Goal: Task Accomplishment & Management: Complete application form

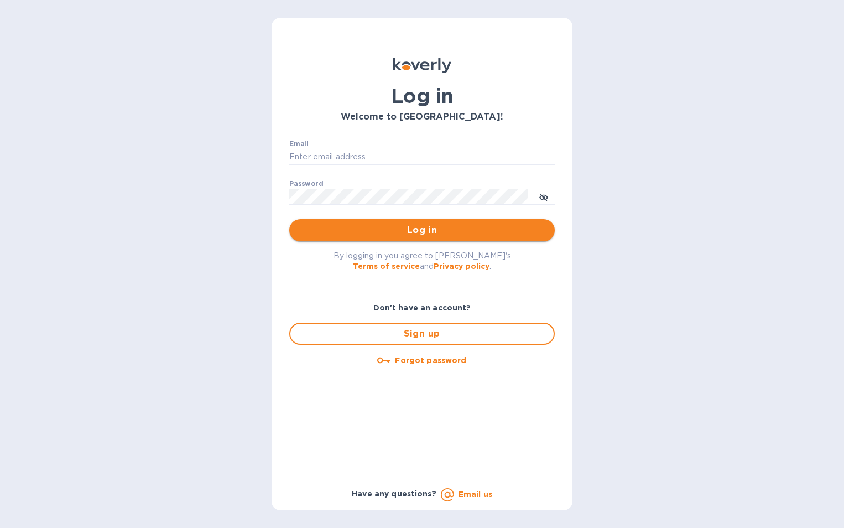
type input "[EMAIL_ADDRESS][DOMAIN_NAME]"
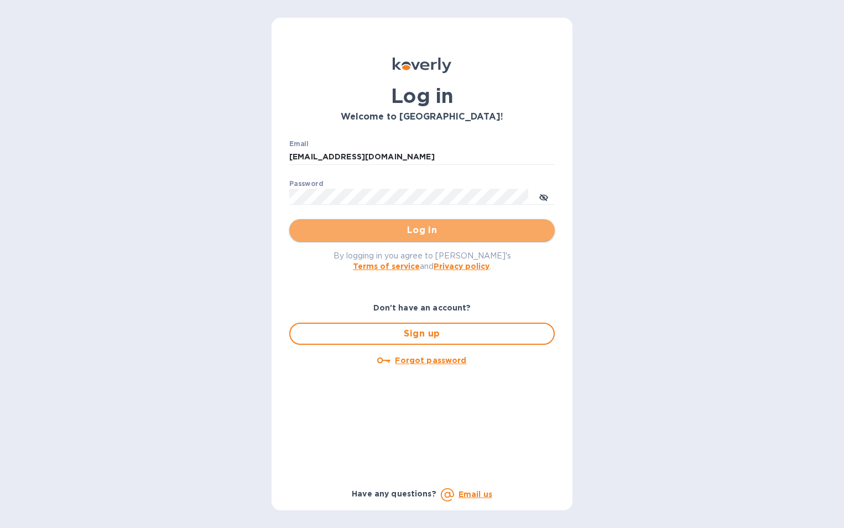
click at [414, 227] on span "Log in" at bounding box center [422, 229] width 248 height 13
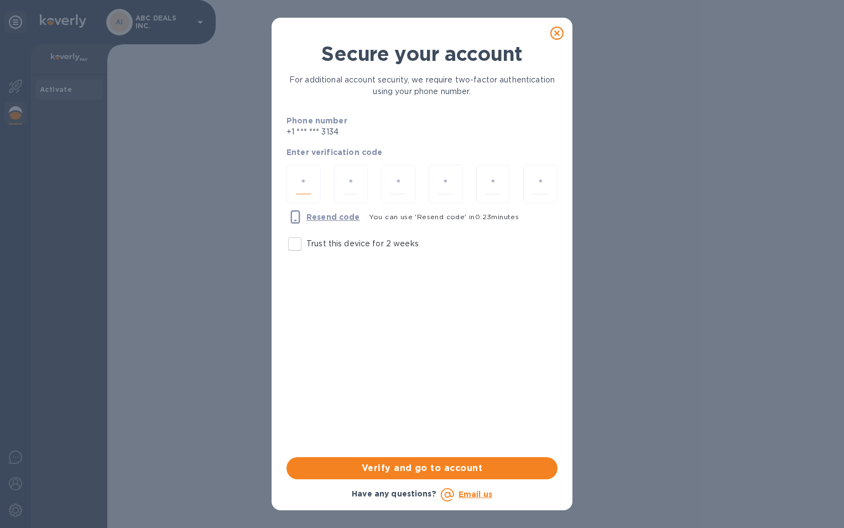
click at [302, 180] on input "number" at bounding box center [303, 184] width 15 height 20
type input "8"
type input "1"
type input "6"
type input "5"
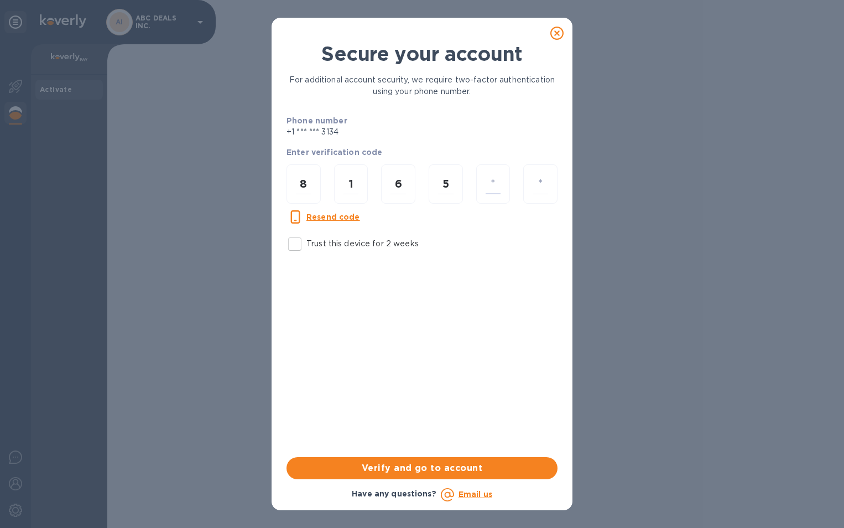
type input "9"
type input "5"
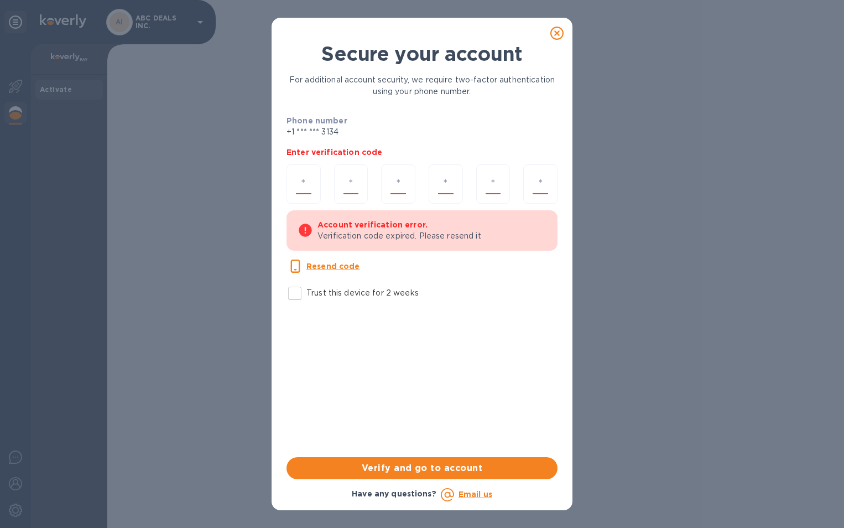
click at [561, 35] on icon at bounding box center [556, 33] width 13 height 13
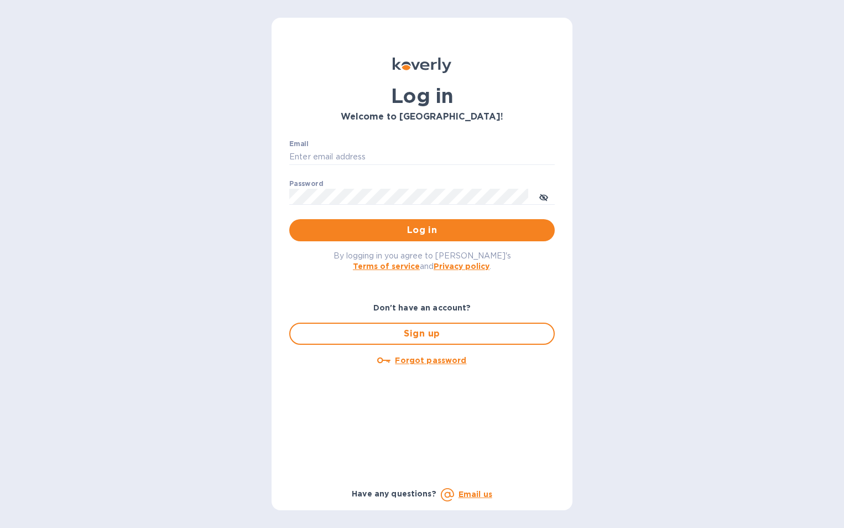
type input "cm@electronicsclubusa.com"
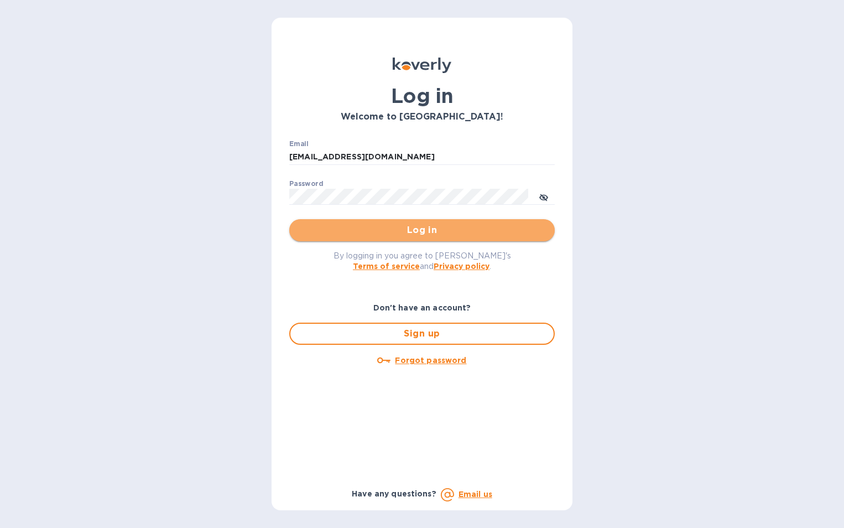
click at [411, 241] on button "Log in" at bounding box center [422, 230] width 266 height 22
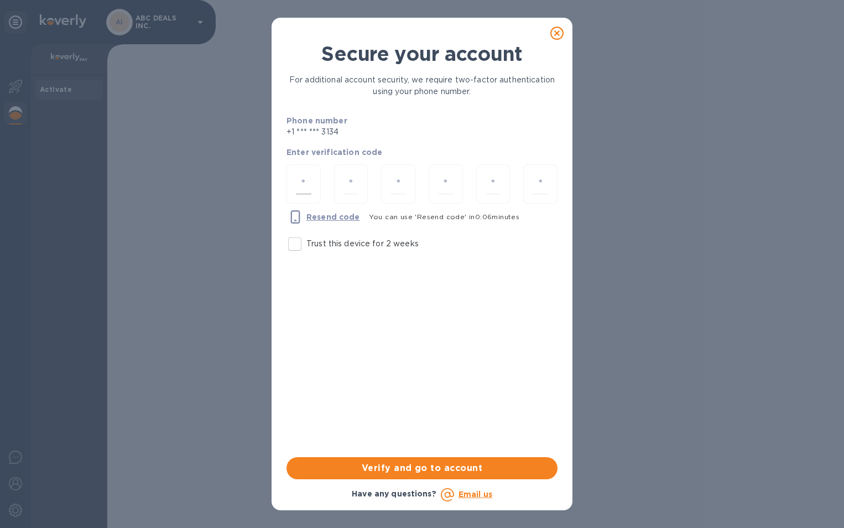
click at [304, 178] on input "number" at bounding box center [303, 184] width 15 height 20
type input "9"
type input "0"
type input "7"
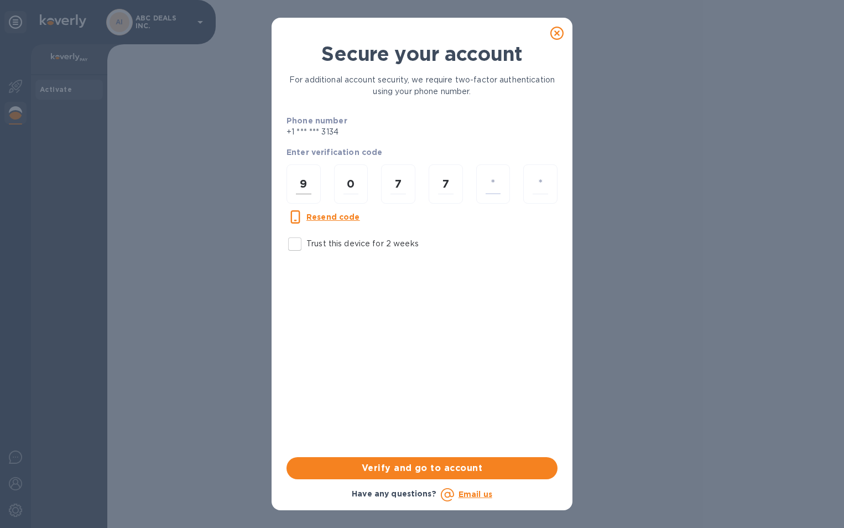
type input "3"
type input "6"
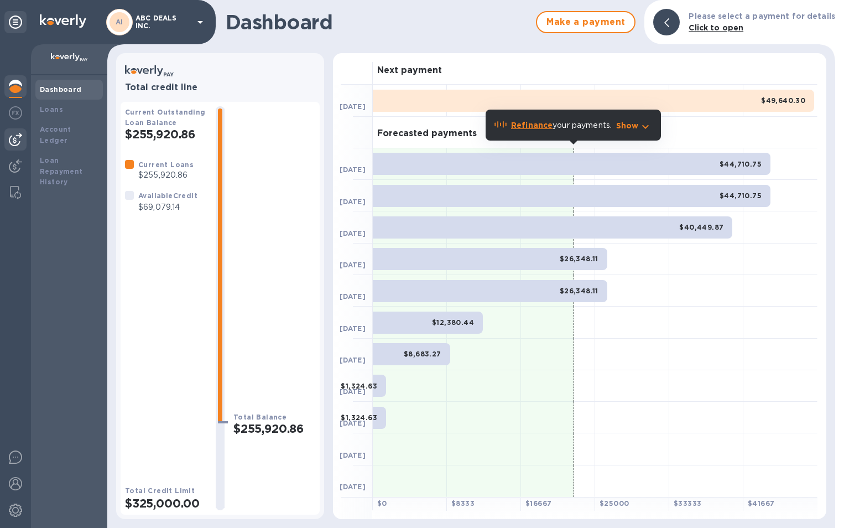
click at [22, 132] on div at bounding box center [15, 139] width 22 height 22
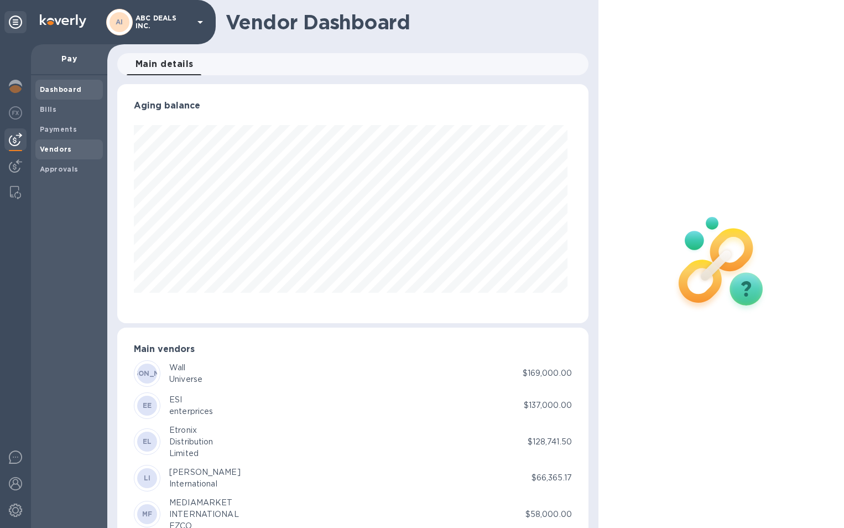
scroll to position [239, 467]
click at [45, 149] on b "Vendors" at bounding box center [56, 149] width 32 height 8
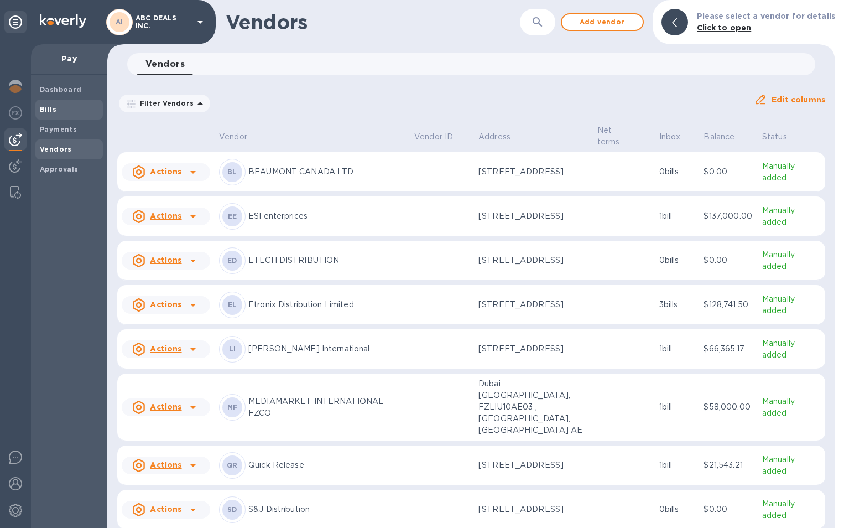
click at [67, 111] on span "Bills" at bounding box center [69, 109] width 59 height 11
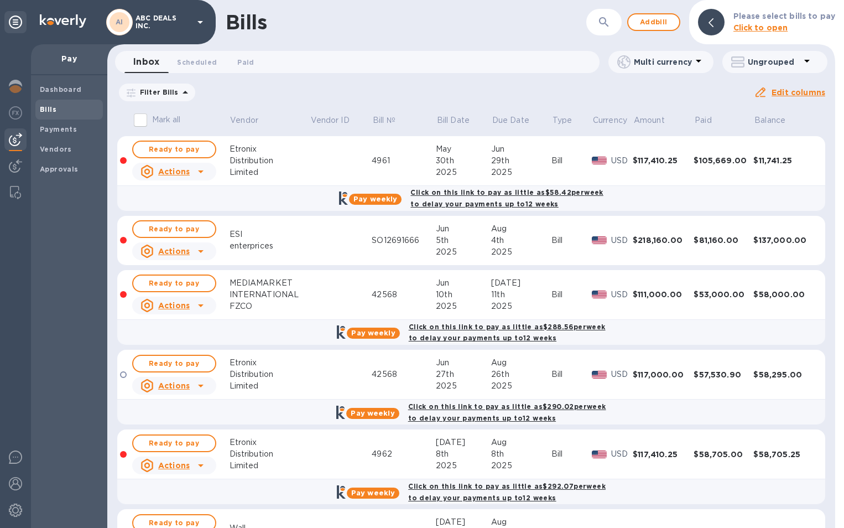
click at [454, 289] on div "10th" at bounding box center [463, 295] width 55 height 12
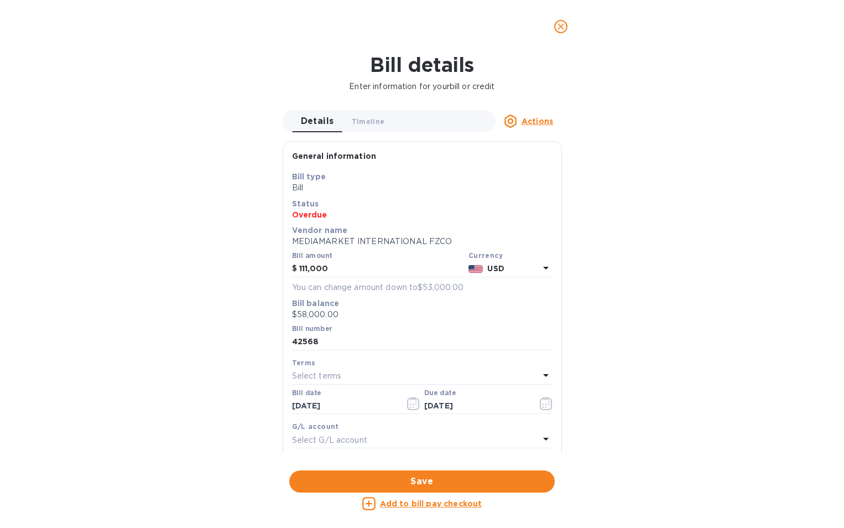
scroll to position [239, 467]
click at [563, 25] on icon "close" at bounding box center [561, 26] width 7 height 7
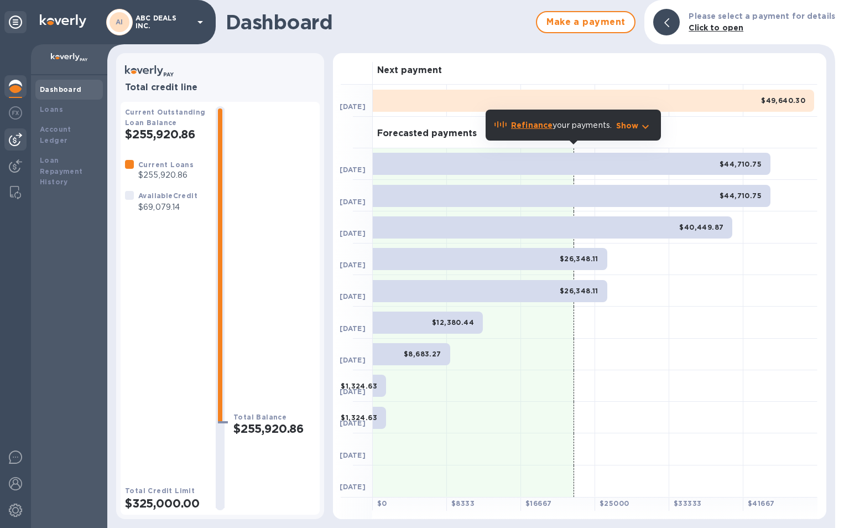
click at [17, 129] on div at bounding box center [15, 139] width 22 height 22
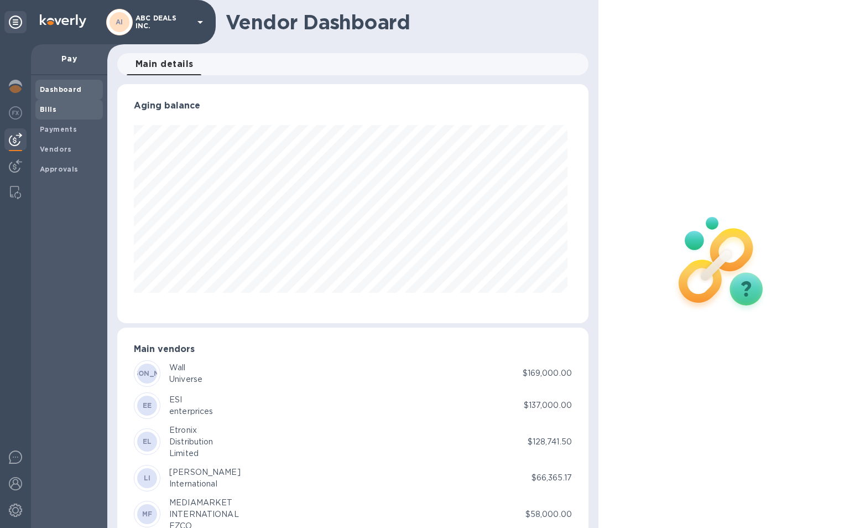
click at [71, 106] on span "Bills" at bounding box center [69, 109] width 59 height 11
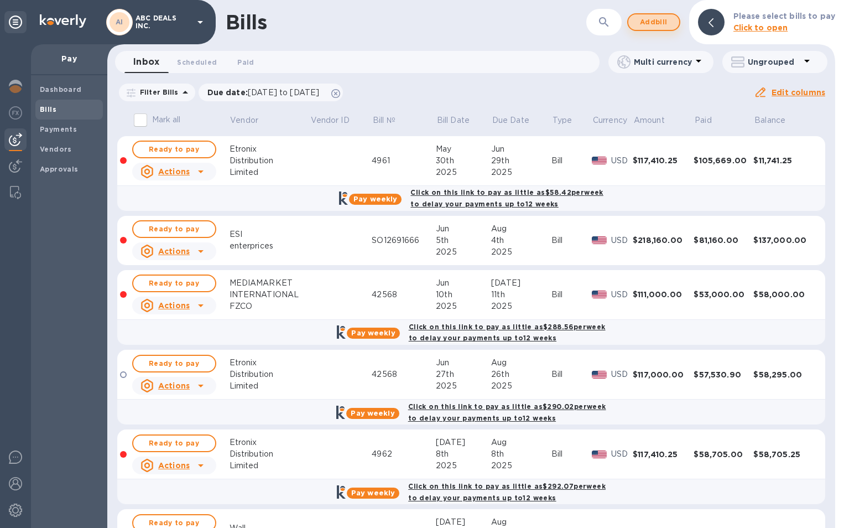
click at [656, 19] on span "Add bill" at bounding box center [653, 21] width 33 height 13
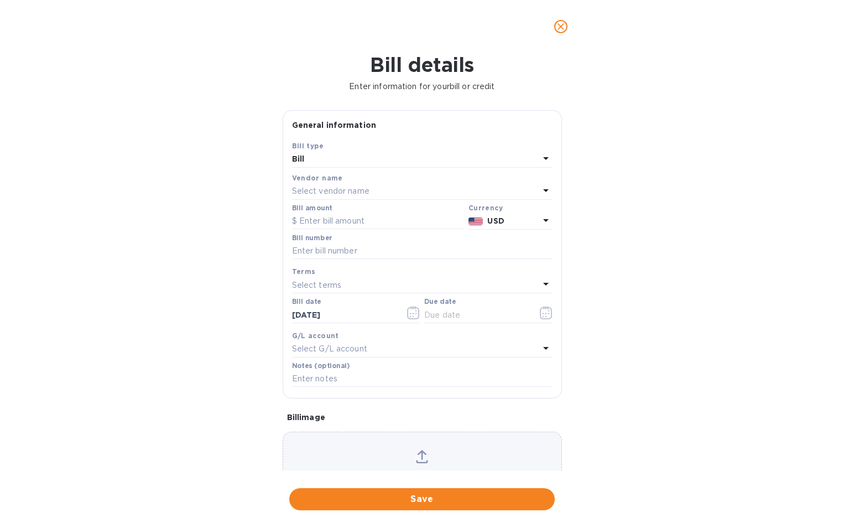
click at [418, 453] on icon at bounding box center [422, 455] width 9 height 10
click at [418, 458] on icon at bounding box center [422, 456] width 12 height 13
click at [340, 219] on input "text" at bounding box center [378, 221] width 172 height 17
type input "27,930"
click at [339, 188] on p "Select vendor name" at bounding box center [330, 191] width 77 height 12
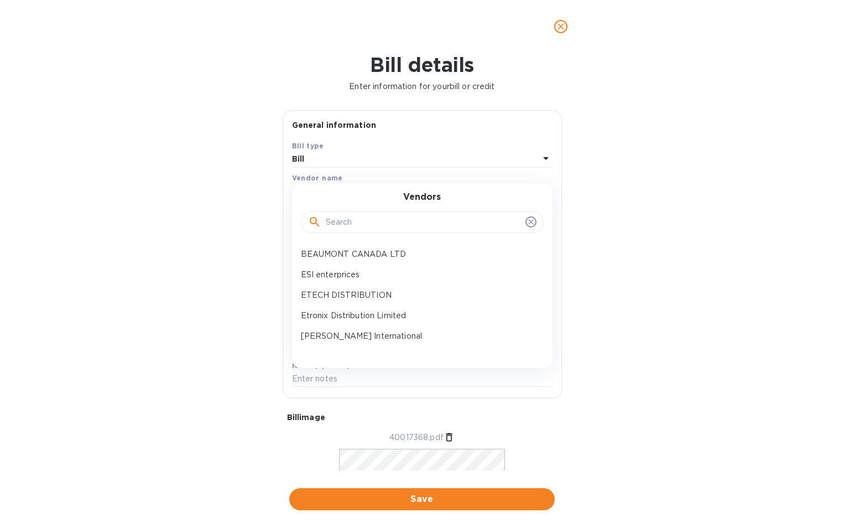
click at [359, 223] on input "text" at bounding box center [423, 222] width 195 height 17
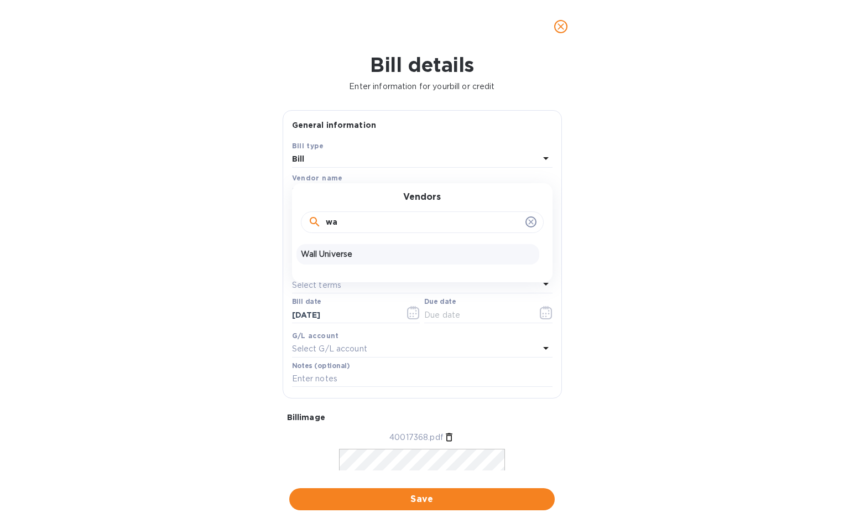
type input "wa"
click at [338, 247] on div "Wall Universe" at bounding box center [418, 254] width 243 height 20
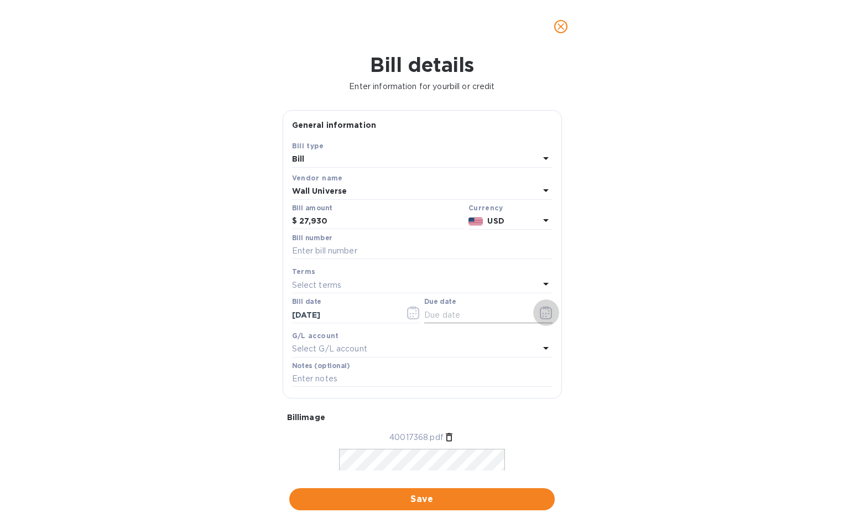
click at [540, 319] on icon "button" at bounding box center [546, 312] width 12 height 13
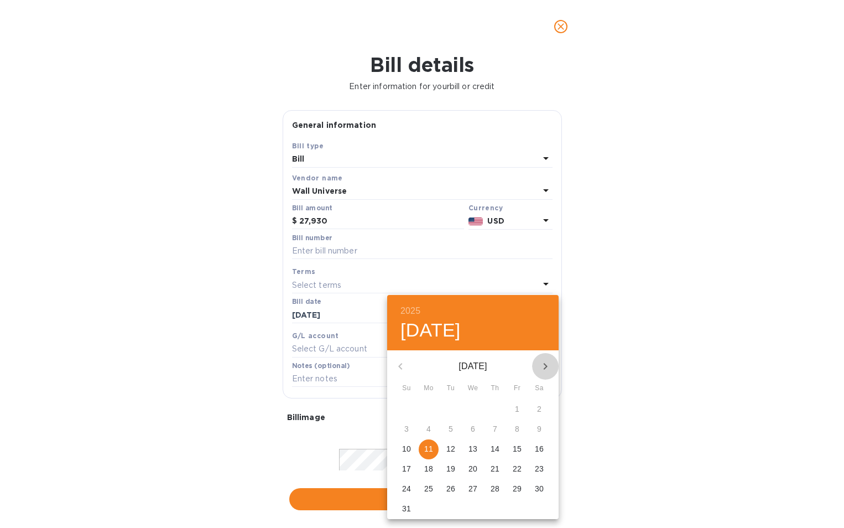
click at [543, 364] on icon "button" at bounding box center [545, 366] width 13 height 13
click at [450, 472] on p "23" at bounding box center [450, 468] width 9 height 11
type input "[DATE]"
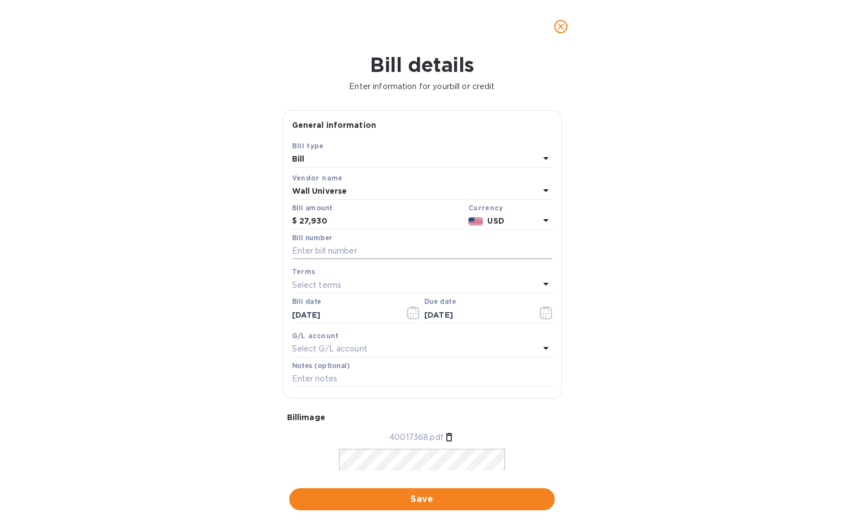
click at [337, 252] on input "text" at bounding box center [422, 251] width 261 height 17
paste input "40017368"
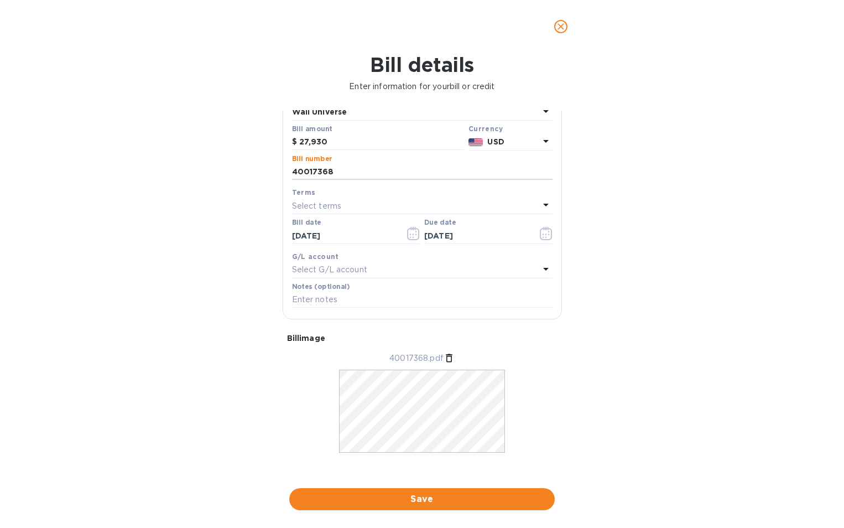
scroll to position [88, 0]
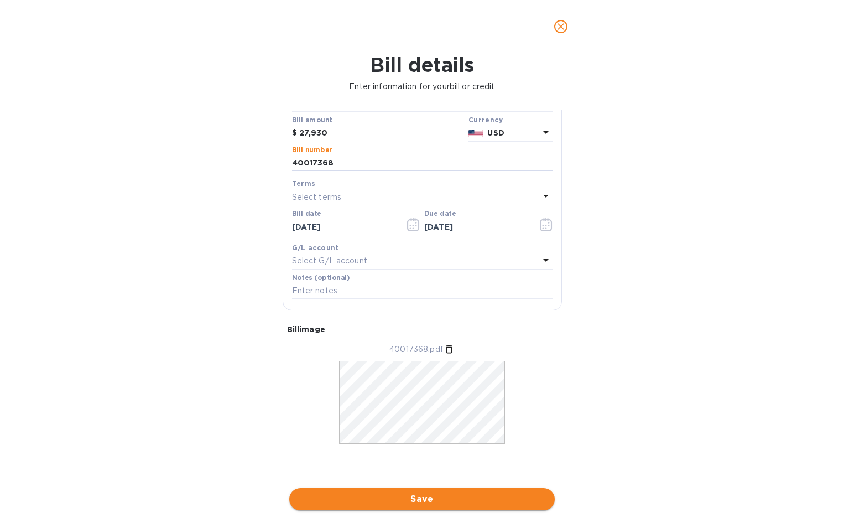
type input "40017368"
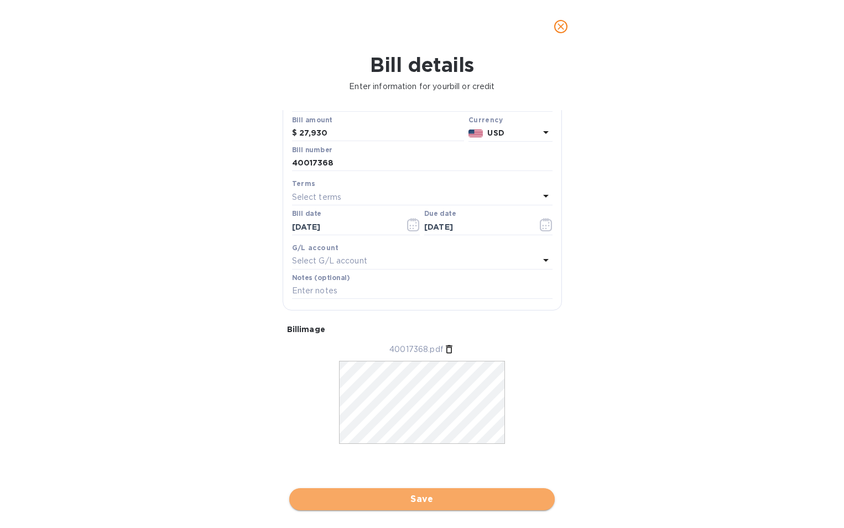
click at [415, 491] on button "Save" at bounding box center [422, 499] width 266 height 22
